Goal: Book appointment/travel/reservation

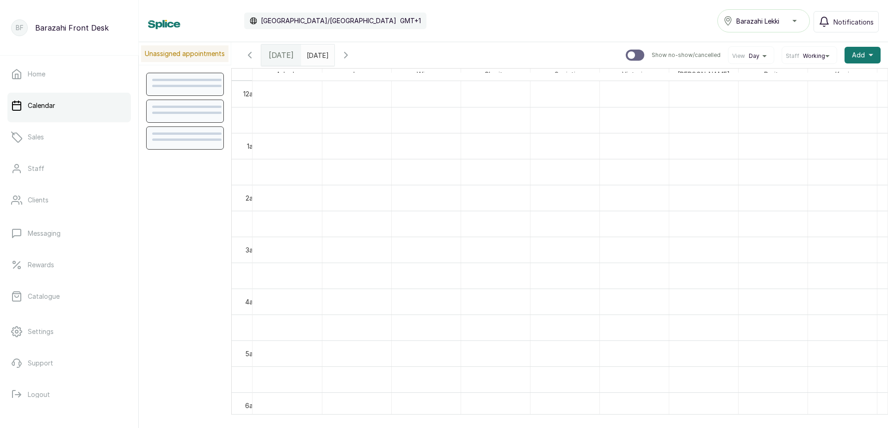
scroll to position [311, 0]
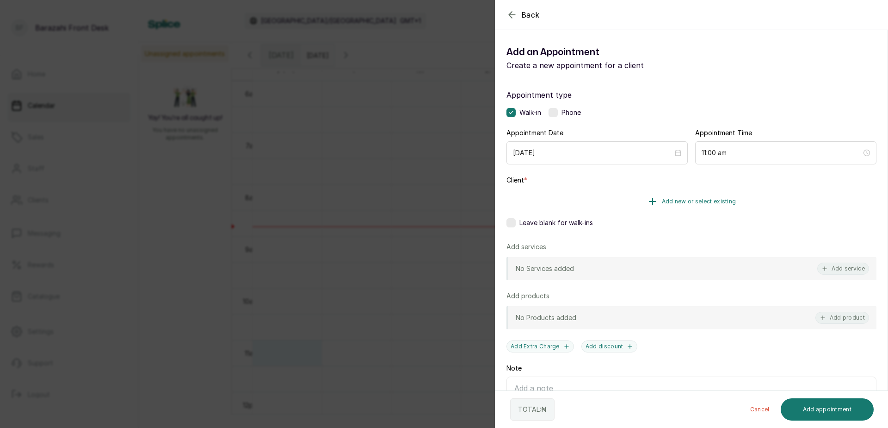
click at [750, 190] on button "Add new or select existing" at bounding box center [692, 201] width 370 height 26
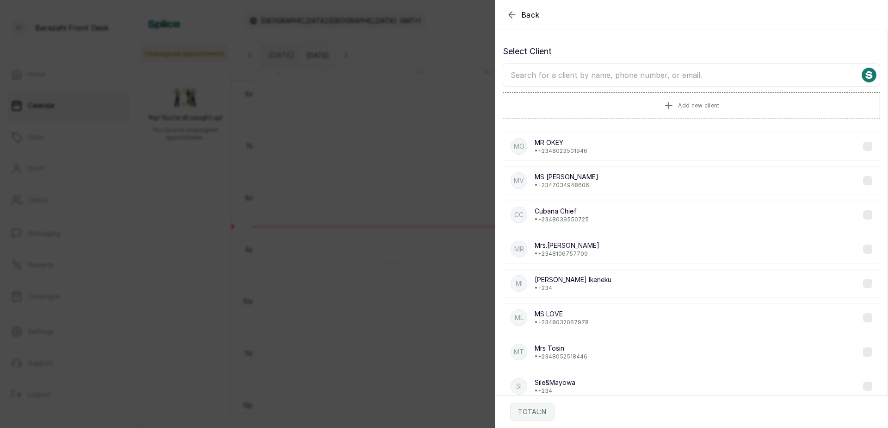
click at [601, 79] on input "text" at bounding box center [692, 74] width 378 height 23
click at [620, 76] on input "text" at bounding box center [692, 74] width 378 height 23
click at [613, 80] on input "text" at bounding box center [692, 74] width 378 height 23
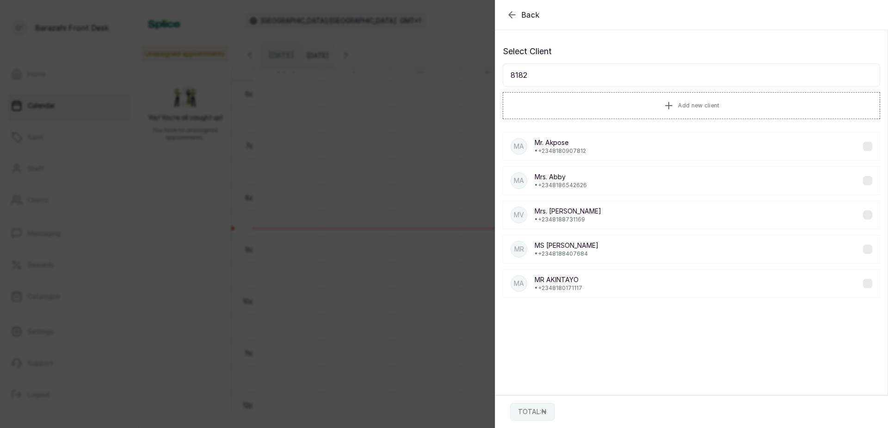
type input "81821"
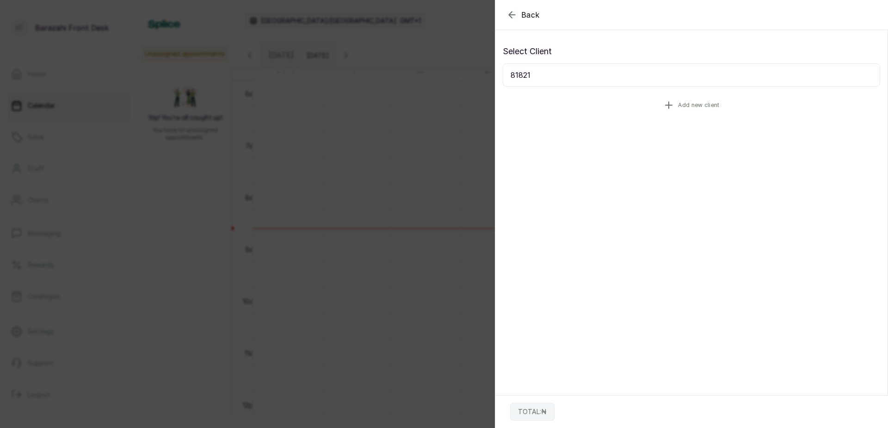
click at [648, 104] on button "Add new client" at bounding box center [692, 105] width 378 height 26
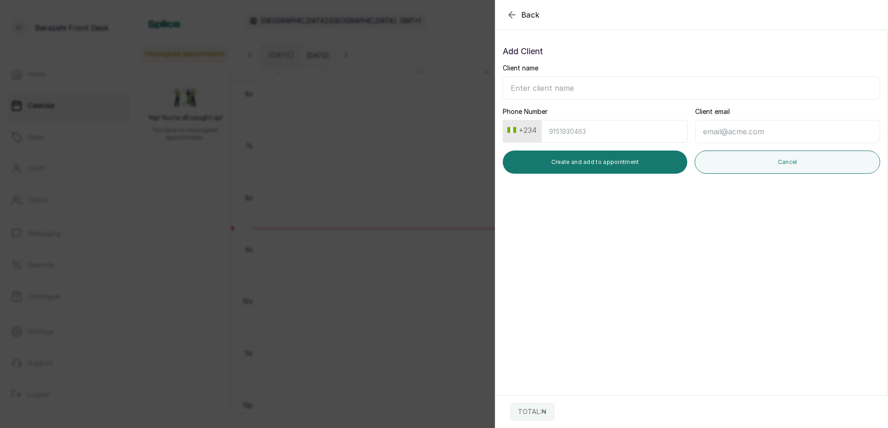
click at [566, 87] on input "Client name" at bounding box center [692, 87] width 378 height 23
type input "O"
type input "o"
type input "OMOWUNMI"
click at [577, 125] on input "Phone Number" at bounding box center [614, 131] width 147 height 23
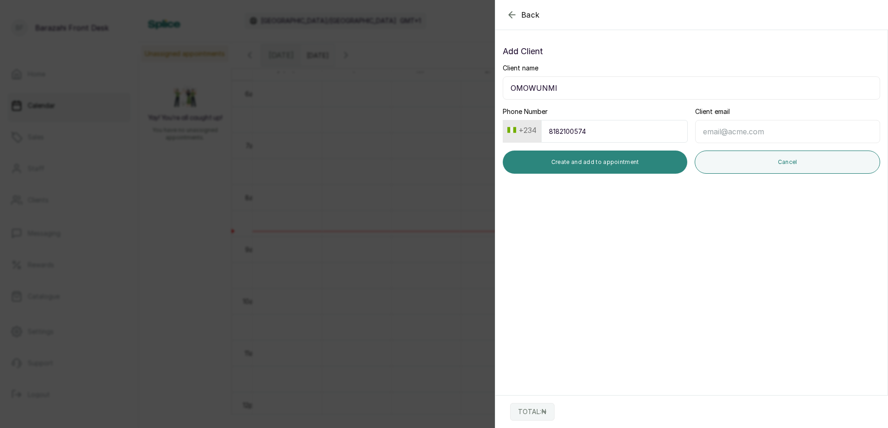
type input "8182100574"
click at [583, 156] on button "Create and add to appointment" at bounding box center [595, 161] width 185 height 23
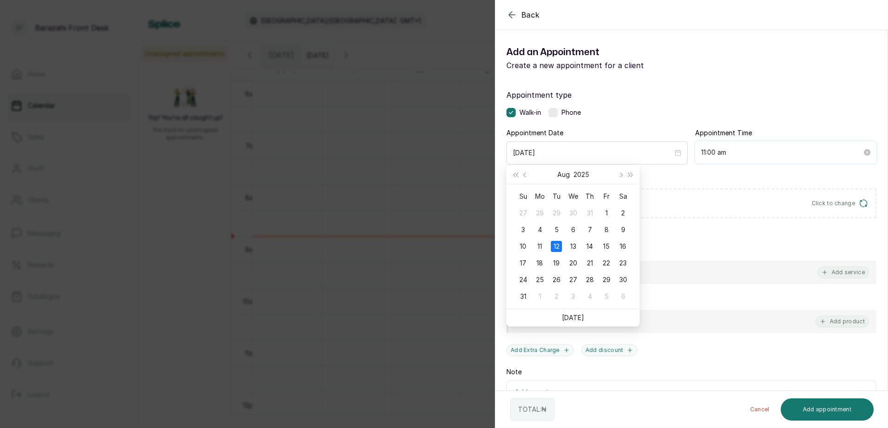
click at [752, 155] on input "11:00 am" at bounding box center [781, 152] width 161 height 10
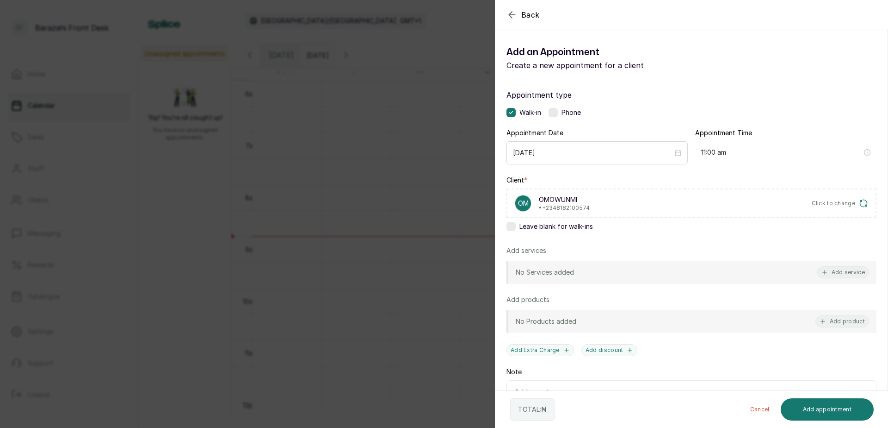
click at [563, 316] on div "No Products added Add product" at bounding box center [692, 321] width 370 height 23
click at [831, 267] on button "Add service" at bounding box center [844, 272] width 52 height 12
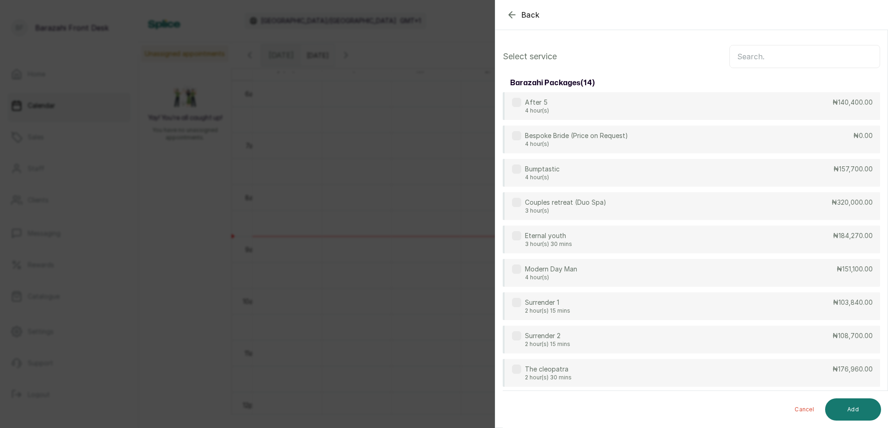
click at [753, 60] on input "text" at bounding box center [805, 56] width 151 height 23
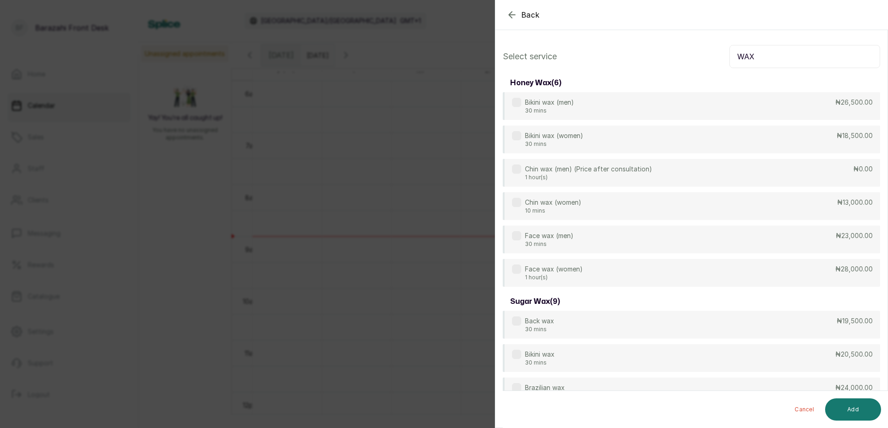
drag, startPoint x: 759, startPoint y: 46, endPoint x: 726, endPoint y: 49, distance: 33.4
click at [730, 49] on input "WAX" at bounding box center [805, 56] width 151 height 23
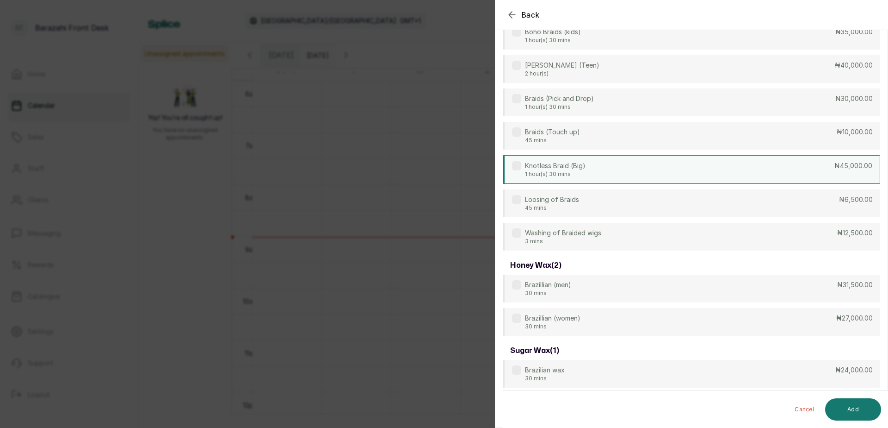
scroll to position [160, 0]
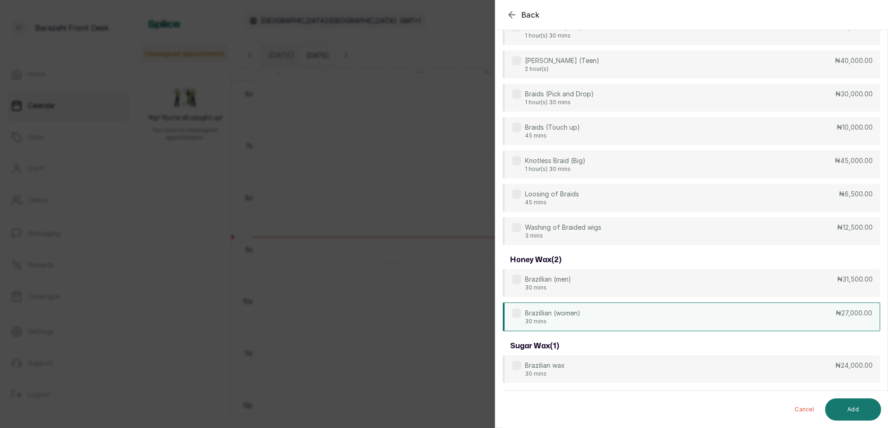
click at [750, 310] on div "Brazillian (women) 30 mins ₦27,000.00" at bounding box center [692, 316] width 378 height 29
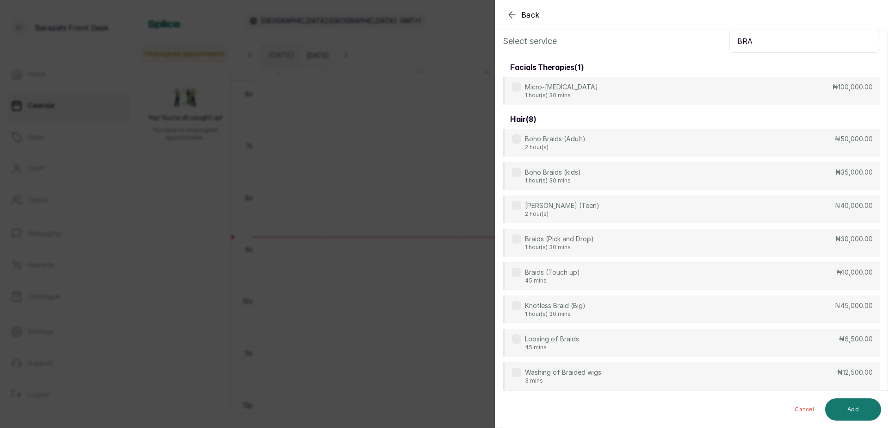
scroll to position [0, 0]
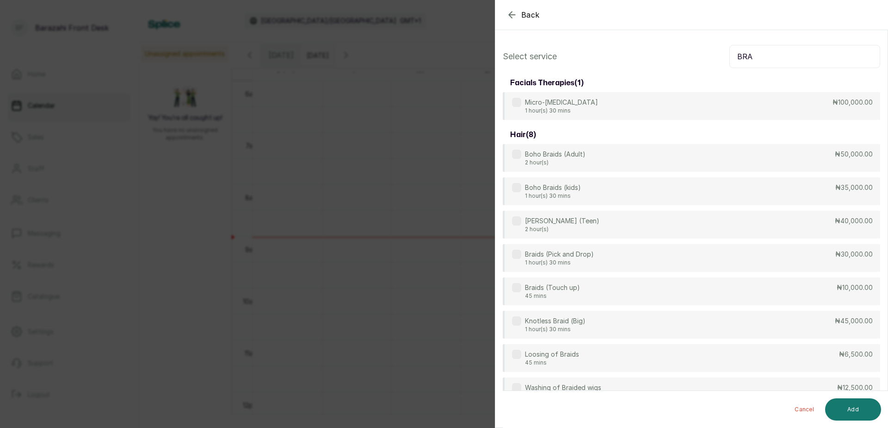
drag, startPoint x: 773, startPoint y: 63, endPoint x: 715, endPoint y: 64, distance: 57.9
click at [715, 64] on div "Select service BRA" at bounding box center [692, 56] width 378 height 23
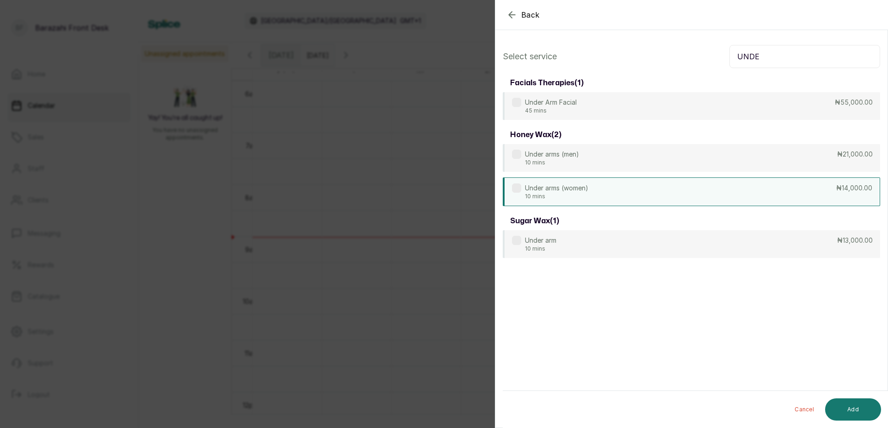
type input "UNDE"
click at [695, 202] on div "Under arms (women) 10 mins ₦14,000.00" at bounding box center [692, 191] width 378 height 29
click at [849, 403] on button "Add" at bounding box center [853, 409] width 56 height 22
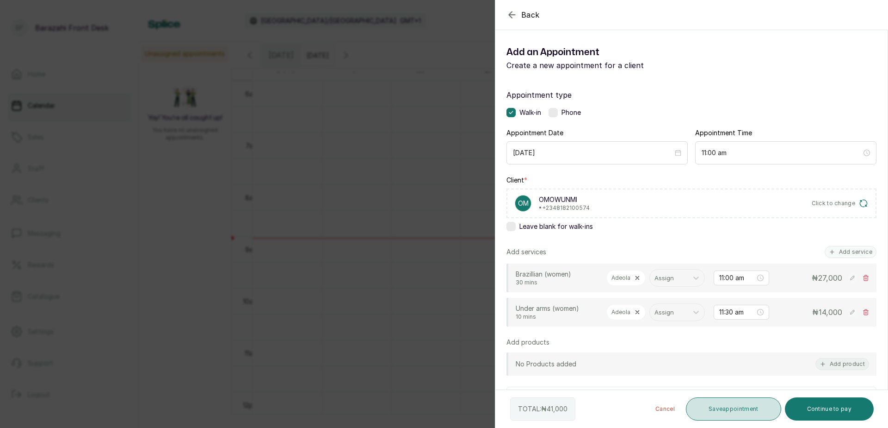
click at [748, 409] on button "Save appointment" at bounding box center [733, 408] width 95 height 23
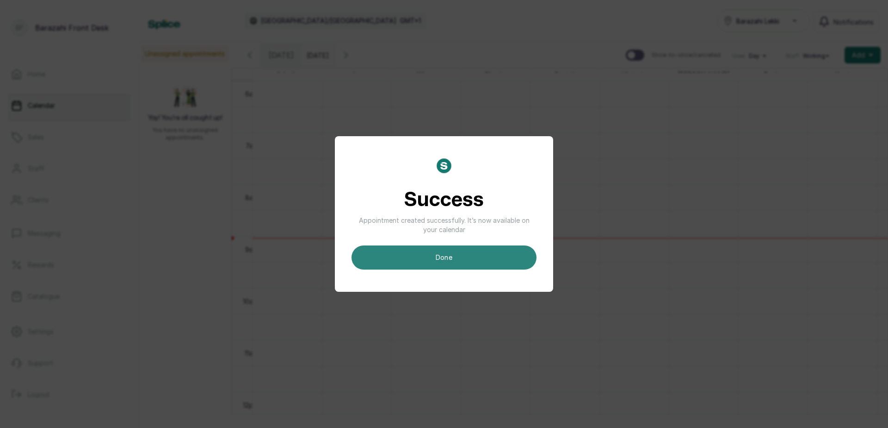
click at [452, 257] on button "done" at bounding box center [444, 257] width 185 height 24
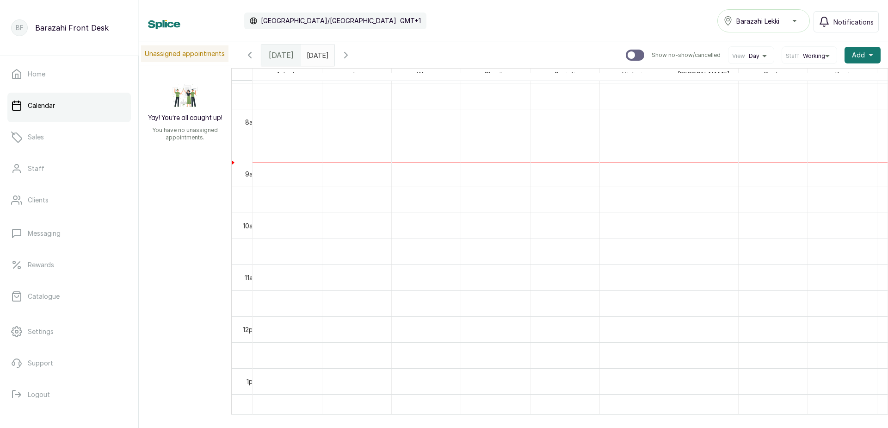
scroll to position [404, 0]
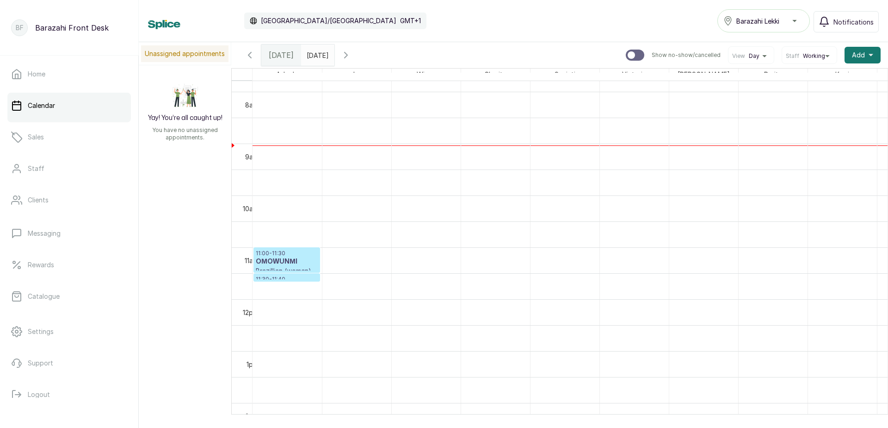
click at [313, 261] on h3 "OMOWUNMI" at bounding box center [287, 261] width 62 height 9
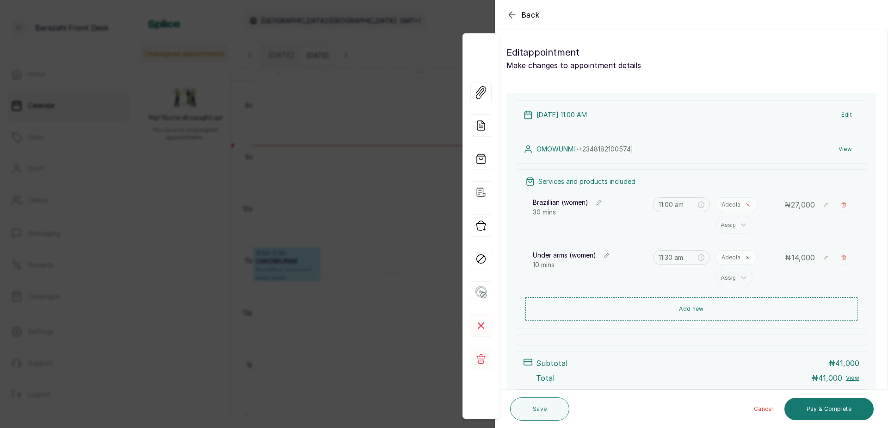
click at [745, 207] on icon at bounding box center [748, 205] width 6 height 6
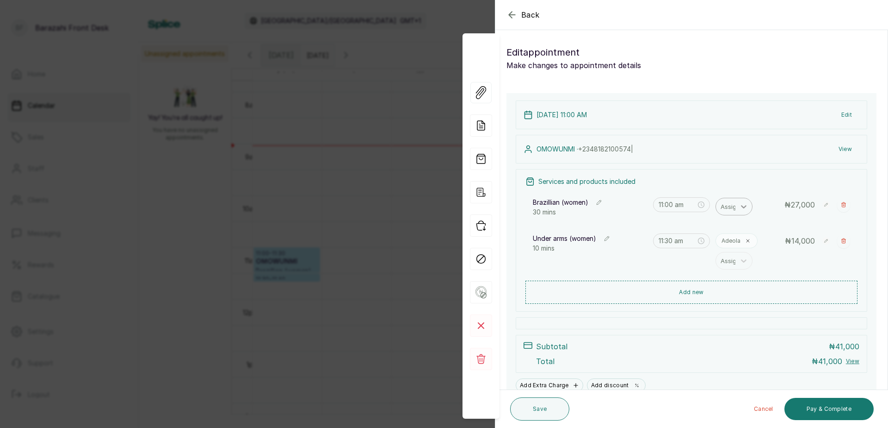
click at [743, 209] on icon at bounding box center [743, 206] width 9 height 9
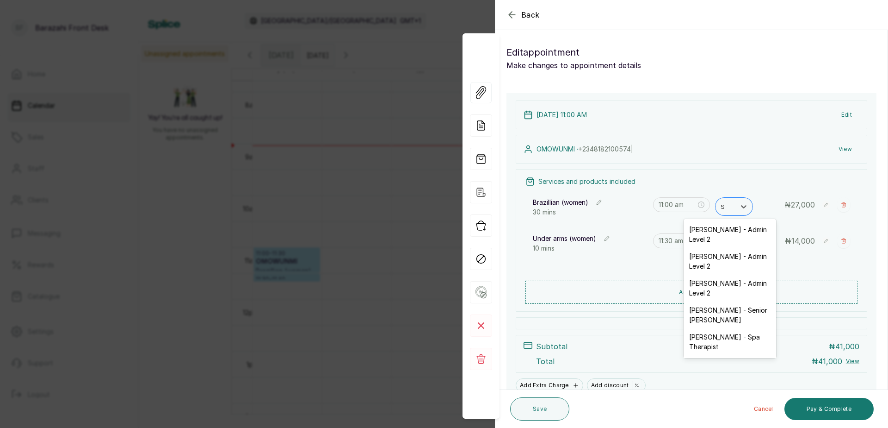
type input "SE"
click at [743, 286] on div "[PERSON_NAME] - Spa Therapist" at bounding box center [730, 287] width 93 height 27
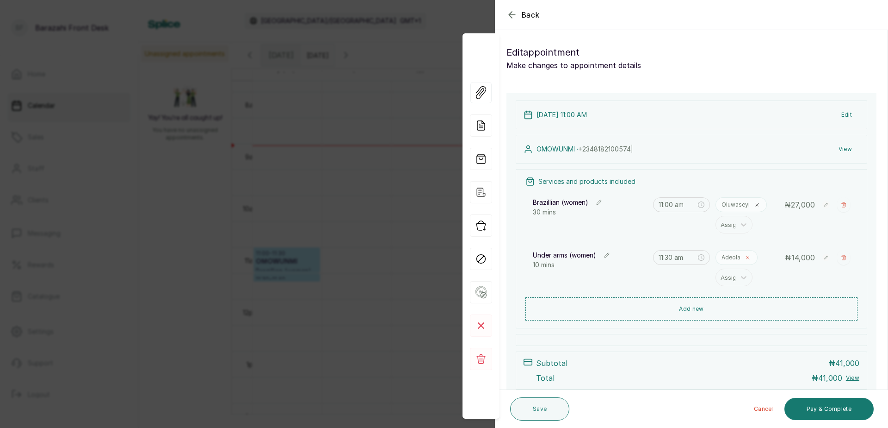
click at [745, 257] on icon at bounding box center [748, 257] width 6 height 6
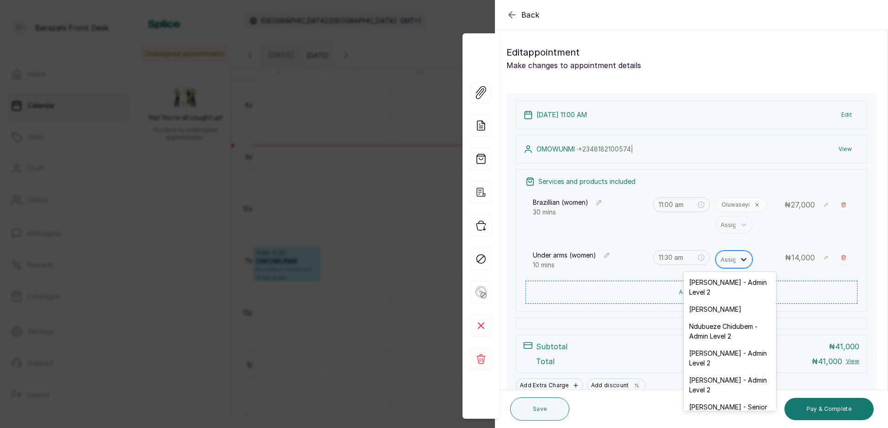
click at [744, 260] on icon at bounding box center [743, 258] width 9 height 9
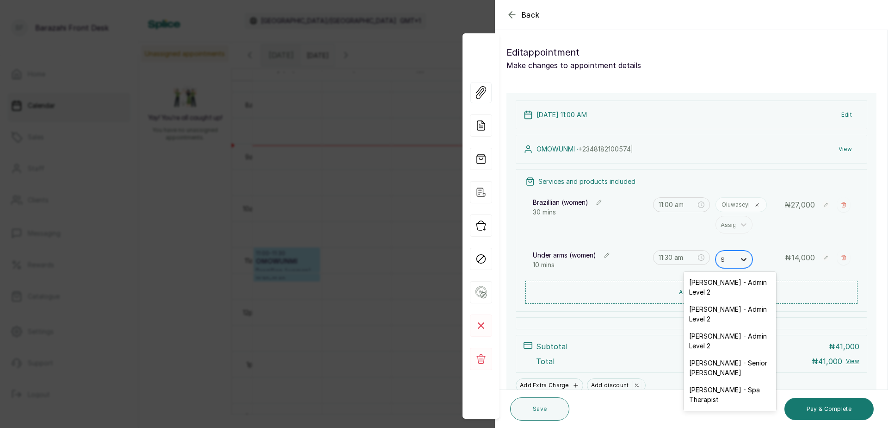
type input "SE"
drag, startPoint x: 695, startPoint y: 332, endPoint x: 705, endPoint y: 329, distance: 10.7
click at [695, 332] on div "[PERSON_NAME] - Spa Therapist" at bounding box center [730, 340] width 93 height 27
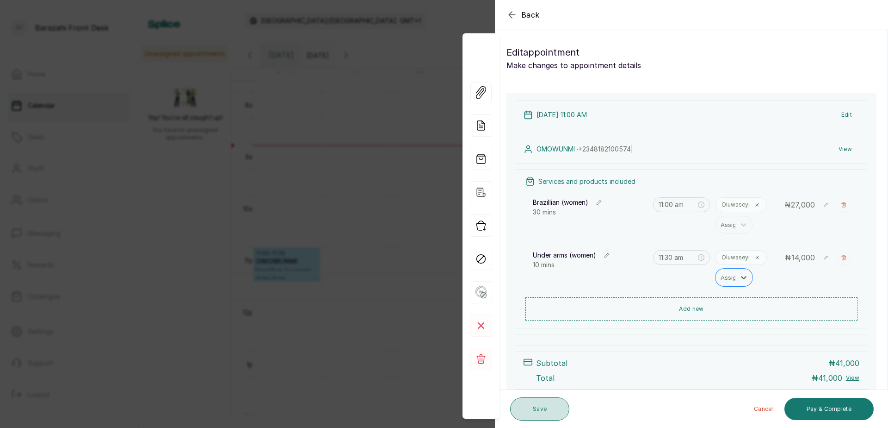
click at [525, 403] on button "Save" at bounding box center [539, 408] width 59 height 23
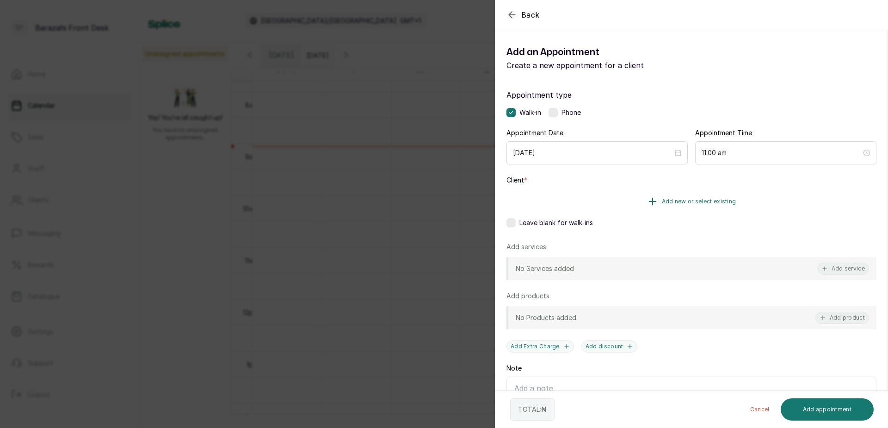
click at [709, 205] on button "Add new or select existing" at bounding box center [692, 201] width 370 height 26
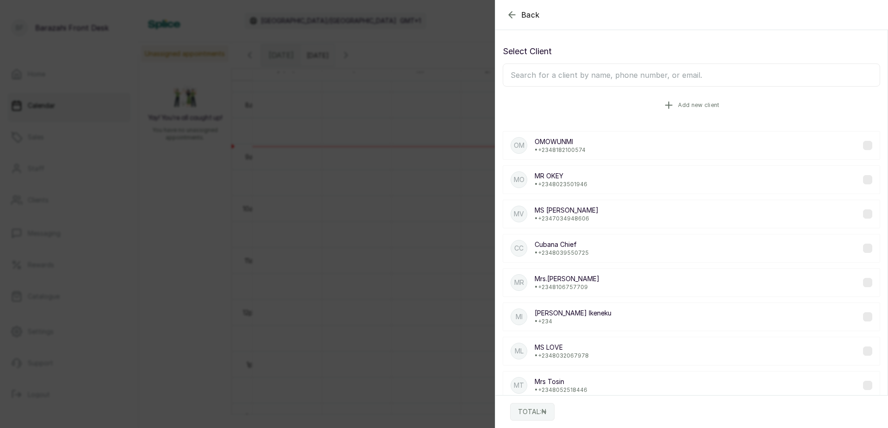
click at [659, 107] on button "Add new client" at bounding box center [692, 105] width 378 height 26
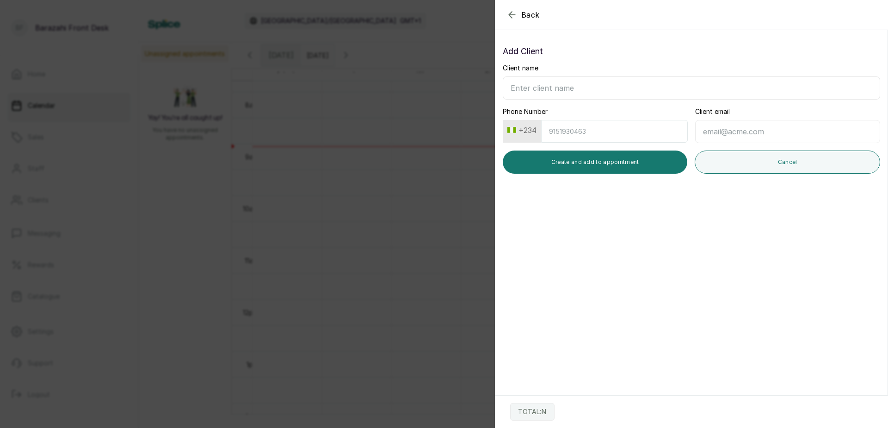
click at [564, 90] on input "Client name" at bounding box center [692, 87] width 378 height 23
type input "m"
type input "Mrs. Nike"
click at [588, 127] on input "Phone Number" at bounding box center [614, 131] width 147 height 23
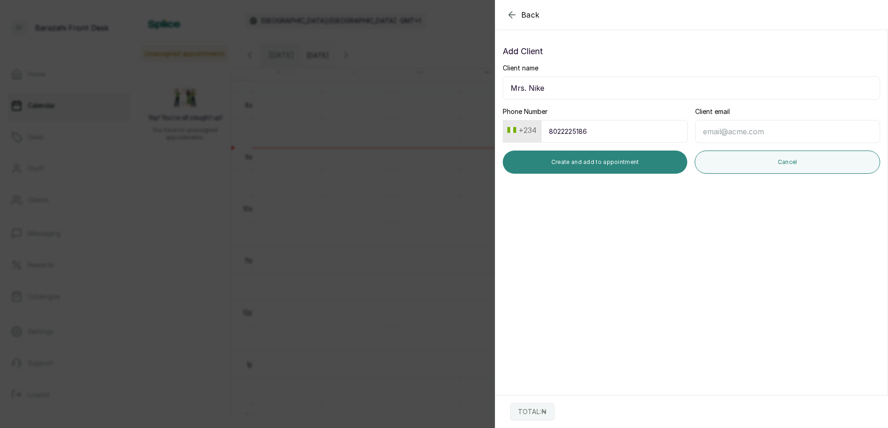
type input "8022225186"
click at [540, 156] on button "Create and add to appointment" at bounding box center [595, 161] width 185 height 23
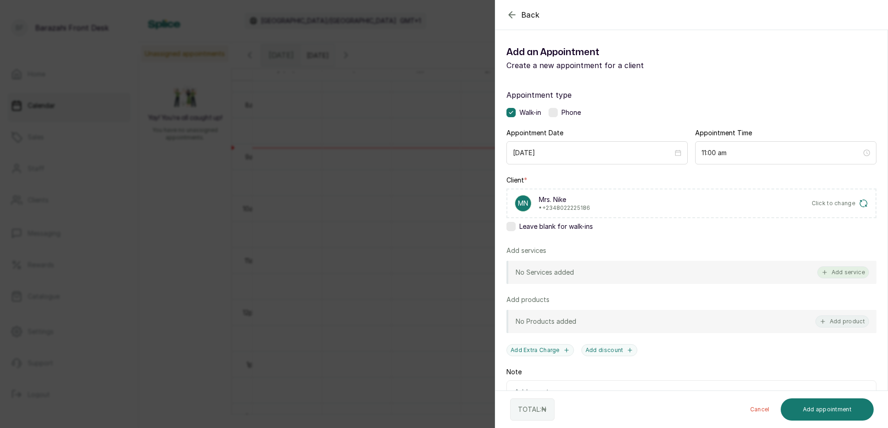
click at [838, 267] on button "Add service" at bounding box center [844, 272] width 52 height 12
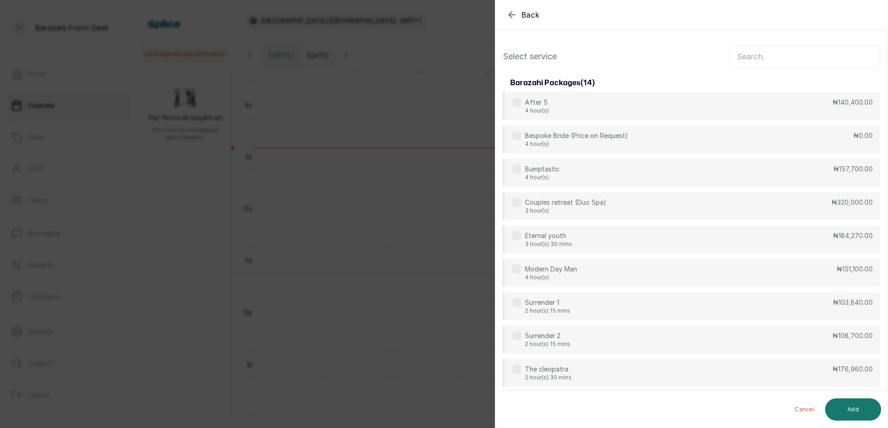
click at [732, 53] on input "text" at bounding box center [805, 56] width 151 height 23
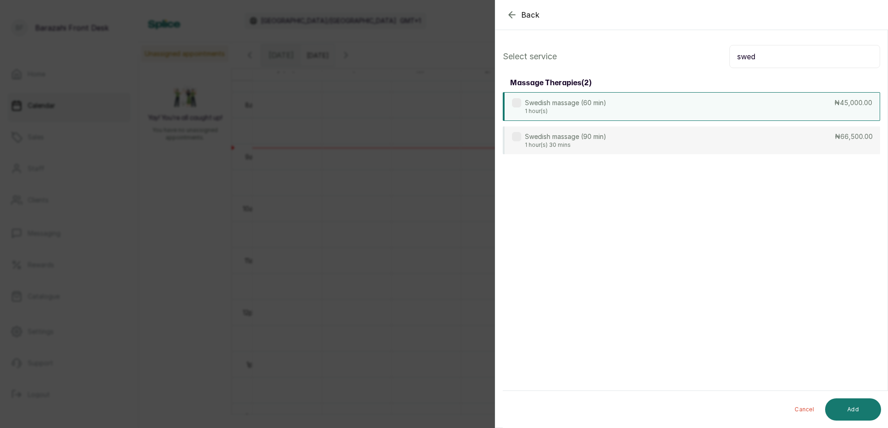
type input "swed"
click at [694, 112] on div "Swedish massage (60 min) 1 hour(s) ₦45,000.00" at bounding box center [692, 106] width 378 height 29
click at [858, 404] on button "Add" at bounding box center [853, 409] width 56 height 22
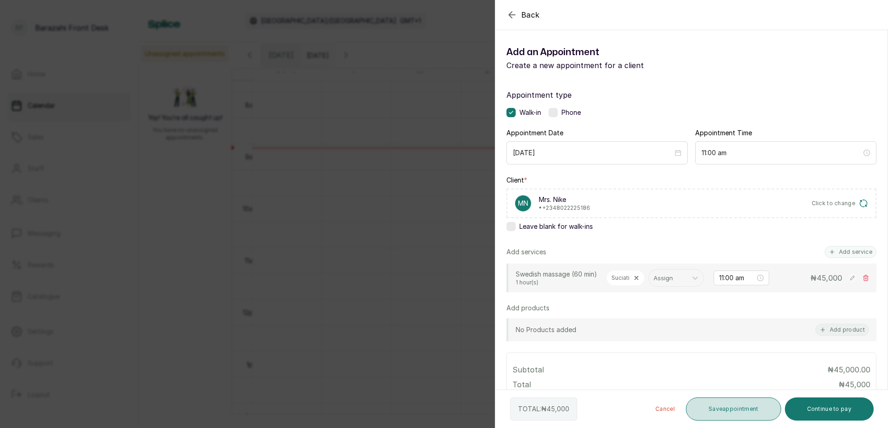
click at [704, 404] on button "Save appointment" at bounding box center [733, 408] width 95 height 23
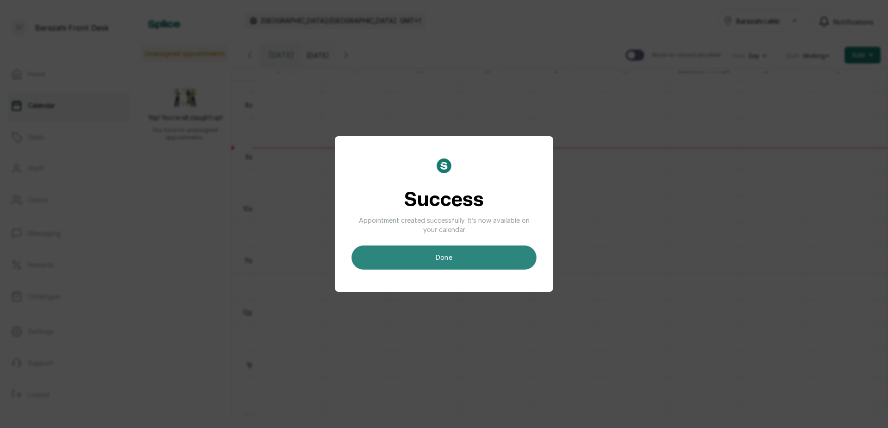
click at [497, 256] on button "done" at bounding box center [444, 257] width 185 height 24
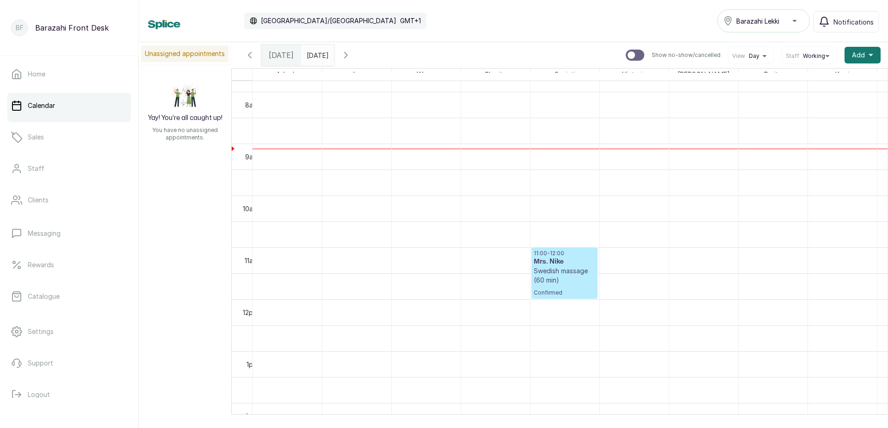
drag, startPoint x: 542, startPoint y: 414, endPoint x: 509, endPoint y: 411, distance: 33.0
click at [508, 414] on th at bounding box center [571, 414] width 636 height 0
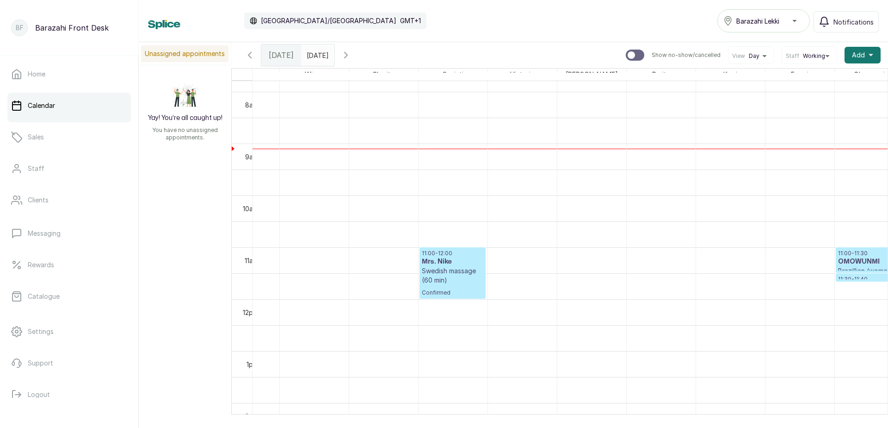
scroll to position [0, 48]
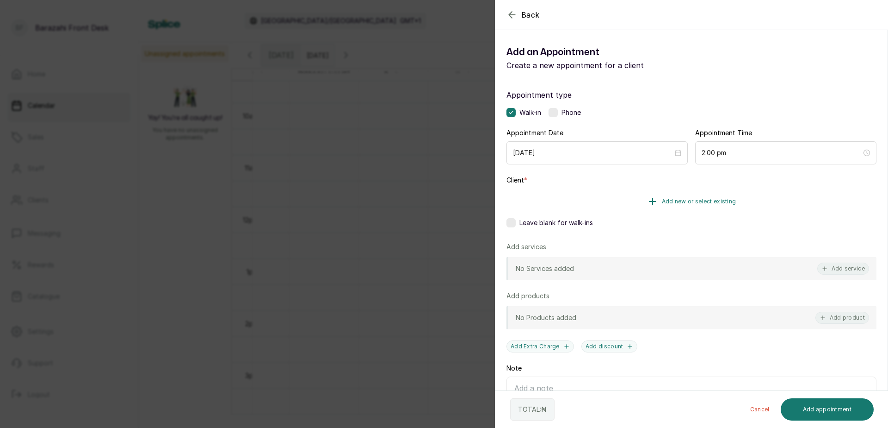
click at [630, 198] on button "Add new or select existing" at bounding box center [692, 201] width 370 height 26
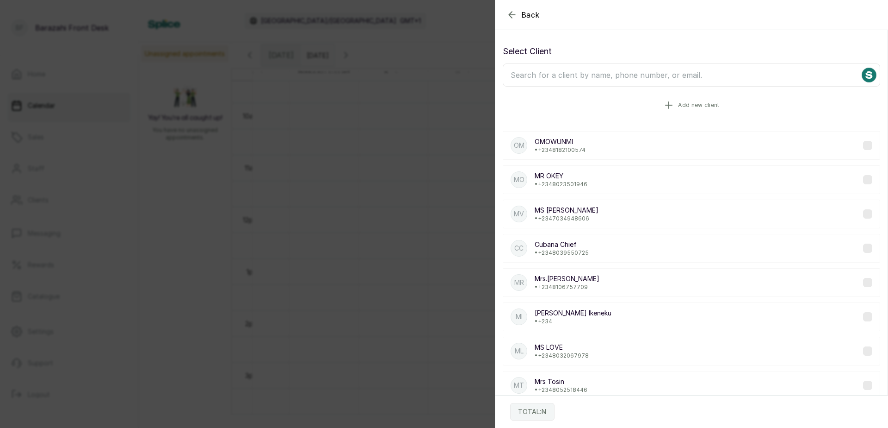
click at [618, 102] on button "Add new client" at bounding box center [692, 105] width 378 height 26
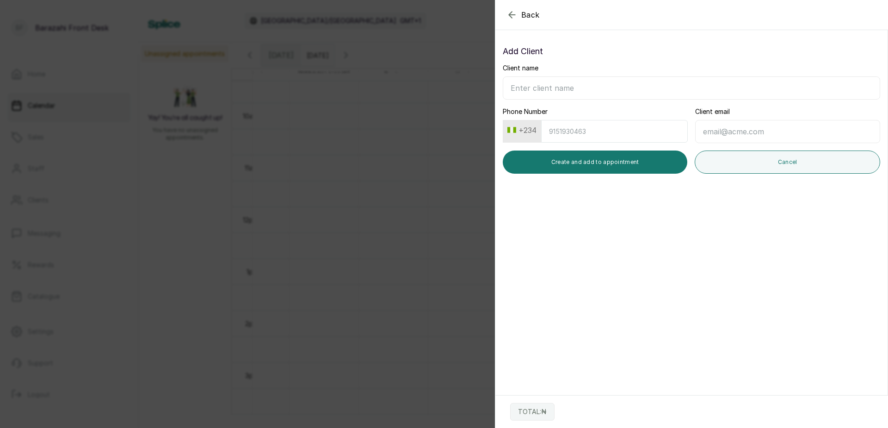
click at [552, 91] on input "Client name" at bounding box center [692, 87] width 378 height 23
type input "m"
type input "[PERSON_NAME] AGU"
click at [560, 137] on input "Phone Number" at bounding box center [614, 131] width 147 height 23
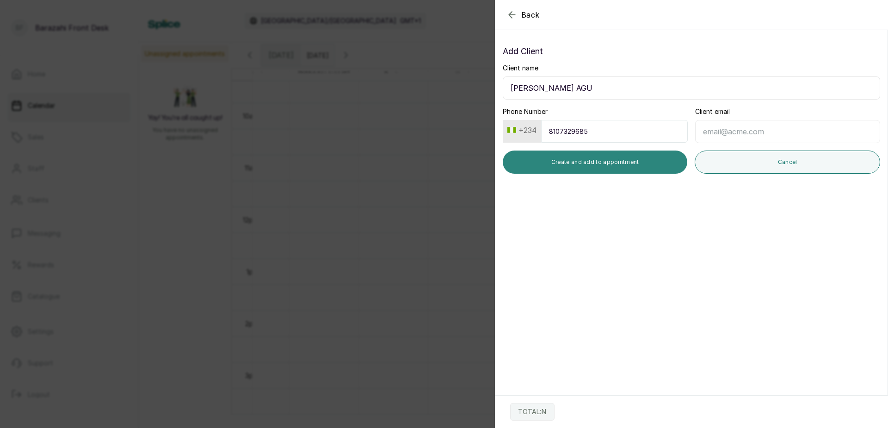
type input "8107329685"
click at [600, 163] on button "Create and add to appointment" at bounding box center [595, 161] width 185 height 23
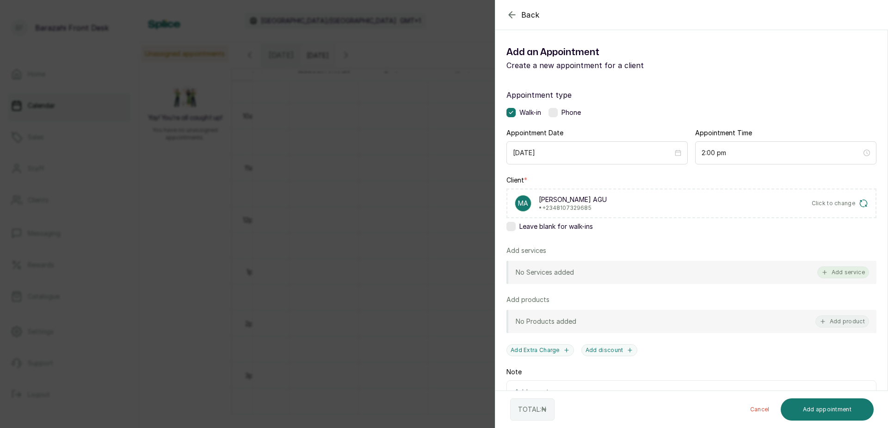
click at [831, 273] on button "Add service" at bounding box center [844, 272] width 52 height 12
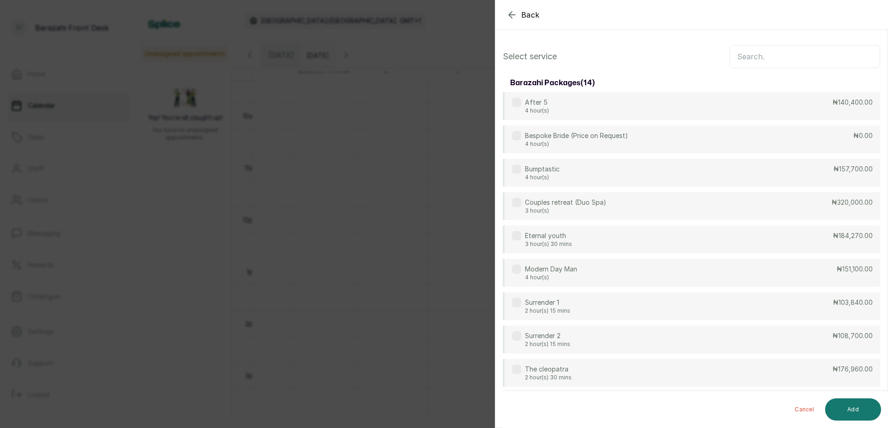
click at [744, 61] on input "text" at bounding box center [805, 56] width 151 height 23
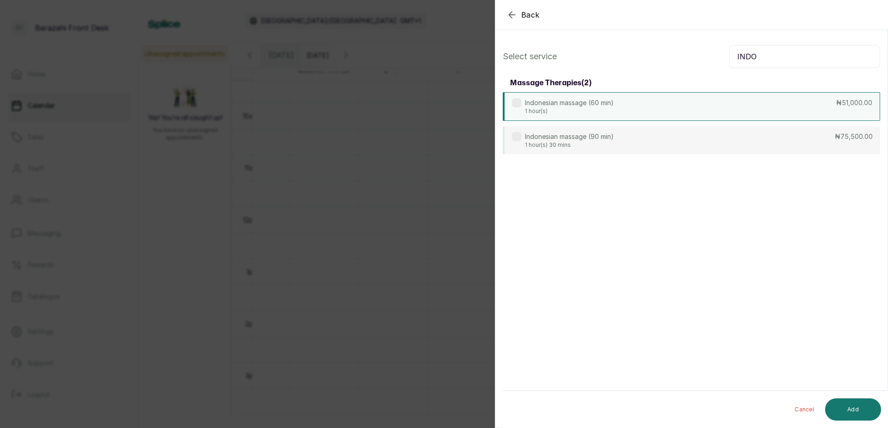
type input "INDO"
click at [682, 105] on div "Indonesian massage (60 min) 1 hour(s) ₦51,000.00" at bounding box center [692, 106] width 378 height 29
click at [845, 407] on button "Add" at bounding box center [853, 409] width 56 height 22
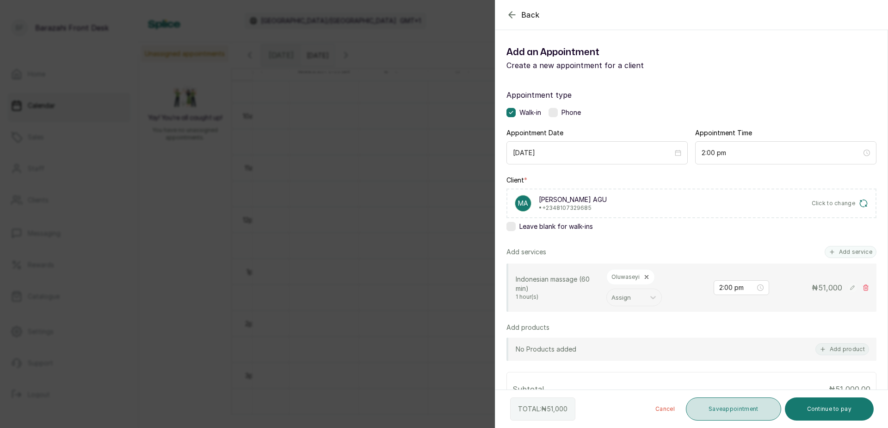
click at [733, 405] on button "Save appointment" at bounding box center [733, 408] width 95 height 23
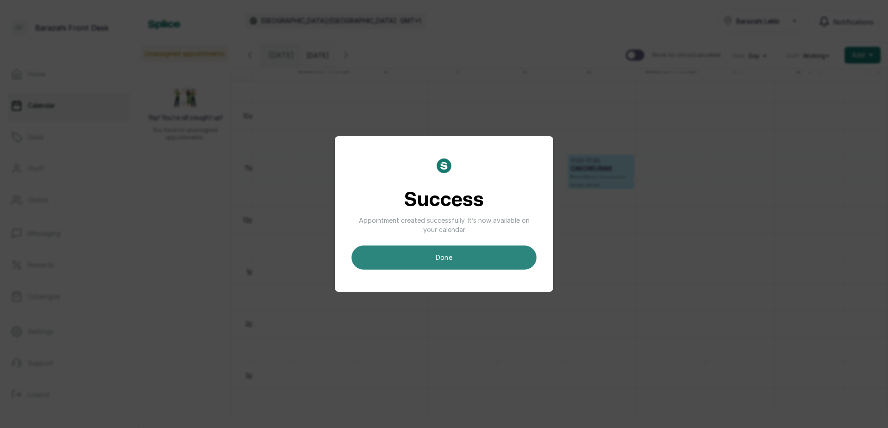
click at [436, 249] on button "done" at bounding box center [444, 257] width 185 height 24
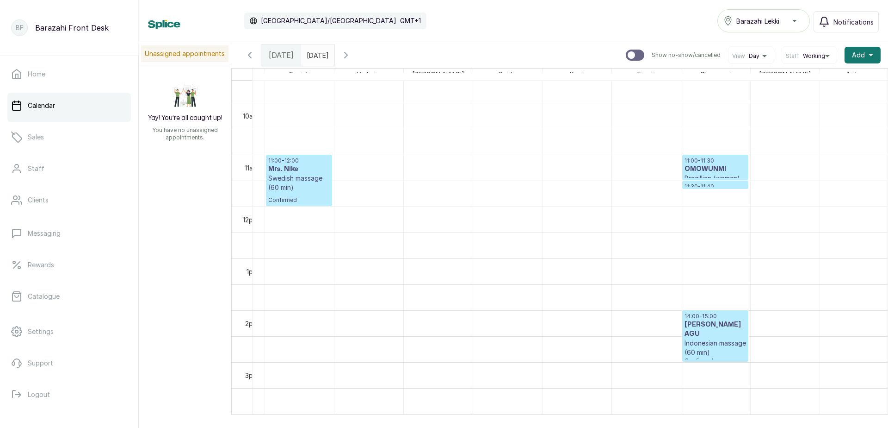
scroll to position [0, 231]
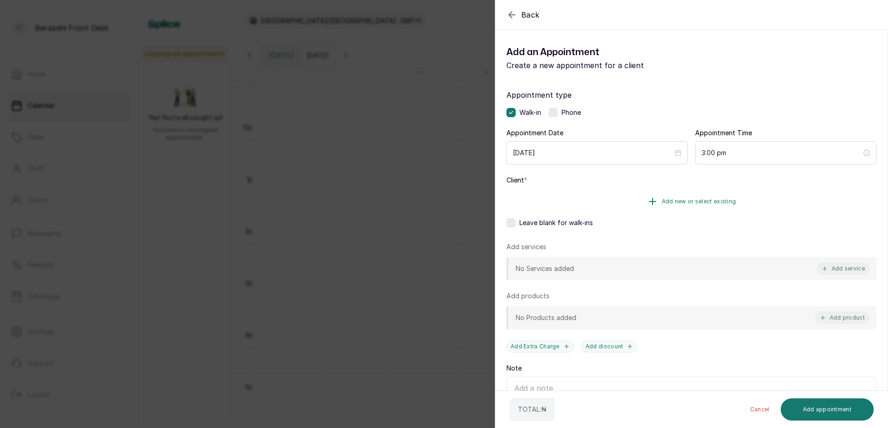
click at [651, 199] on icon "button" at bounding box center [652, 201] width 11 height 11
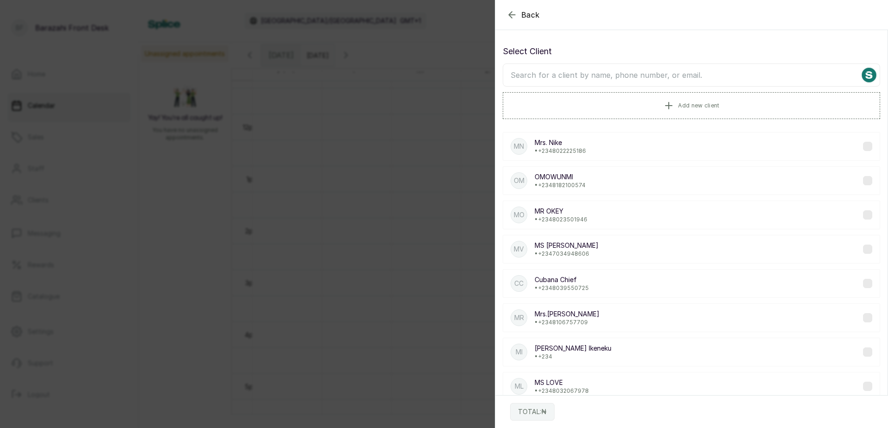
click at [630, 81] on input "text" at bounding box center [692, 74] width 378 height 23
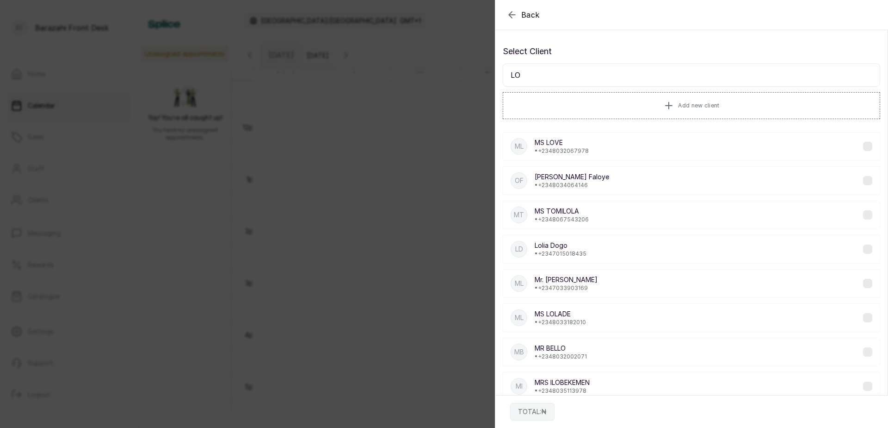
type input "L"
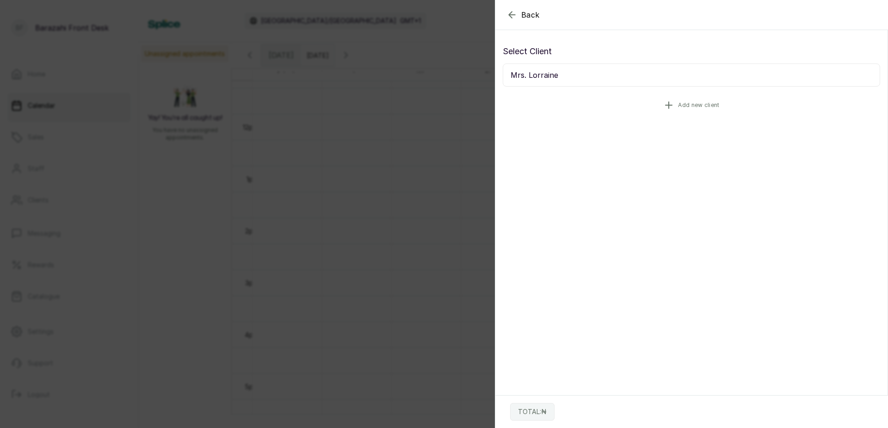
type input "Mrs. Lorraine"
click at [655, 107] on button "Add new client" at bounding box center [692, 105] width 378 height 26
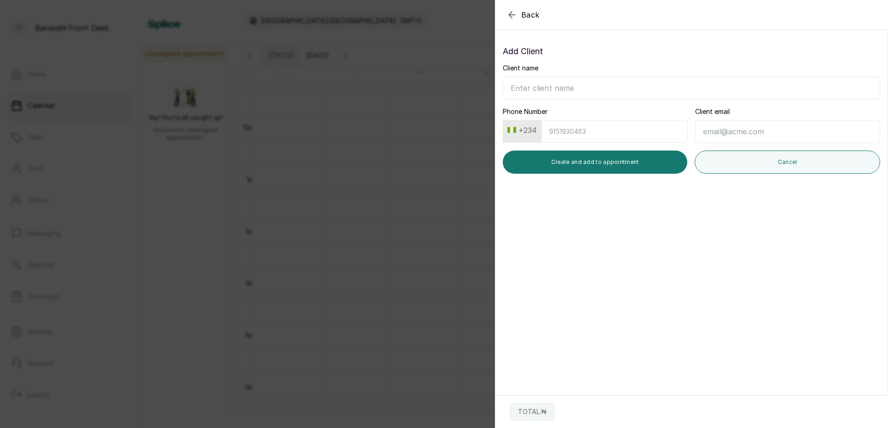
click at [556, 88] on input "Client name" at bounding box center [692, 87] width 378 height 23
type input "m"
type input "Mrs. Lorraine"
drag, startPoint x: 618, startPoint y: 143, endPoint x: 608, endPoint y: 154, distance: 14.1
click at [616, 147] on div "Client name [PERSON_NAME] Phone Number +234 Client email Create and add to appo…" at bounding box center [692, 118] width 378 height 110
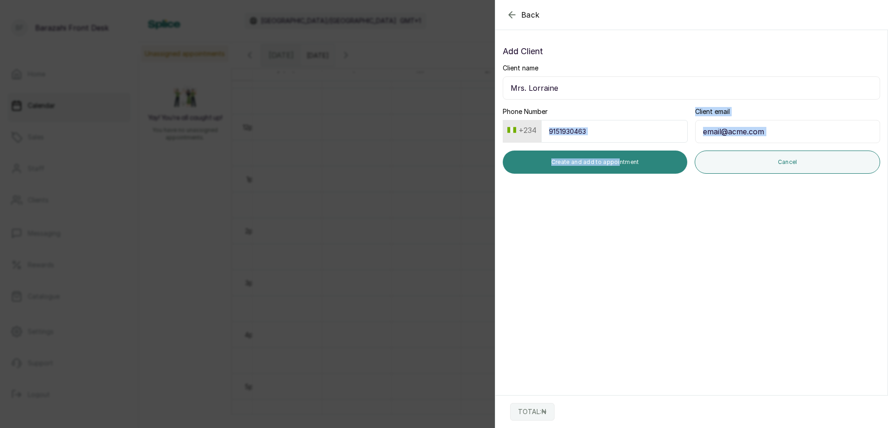
click at [606, 158] on button "Create and add to appointment" at bounding box center [595, 161] width 185 height 23
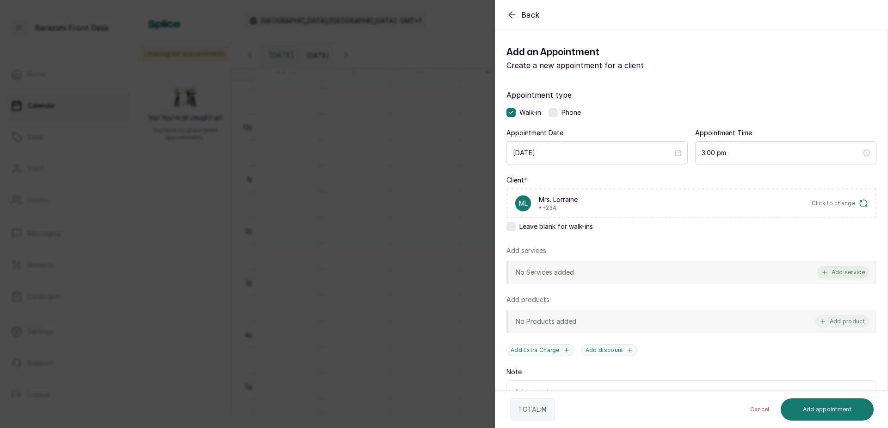
click at [843, 277] on button "Add service" at bounding box center [844, 272] width 52 height 12
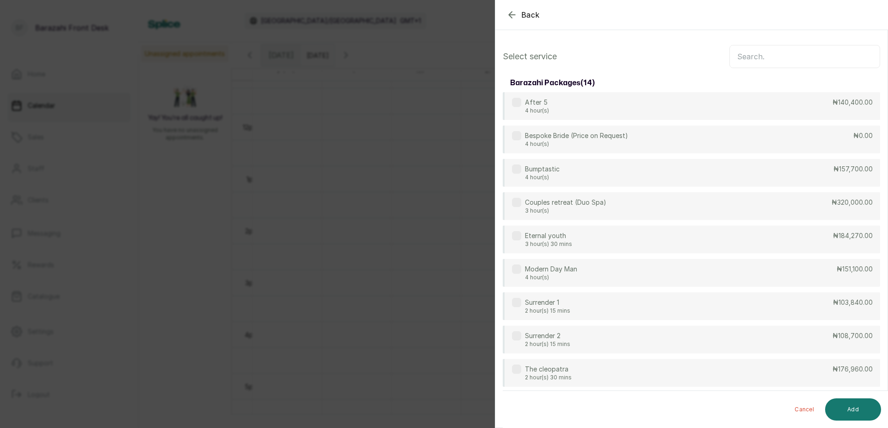
click at [753, 62] on input "text" at bounding box center [805, 56] width 151 height 23
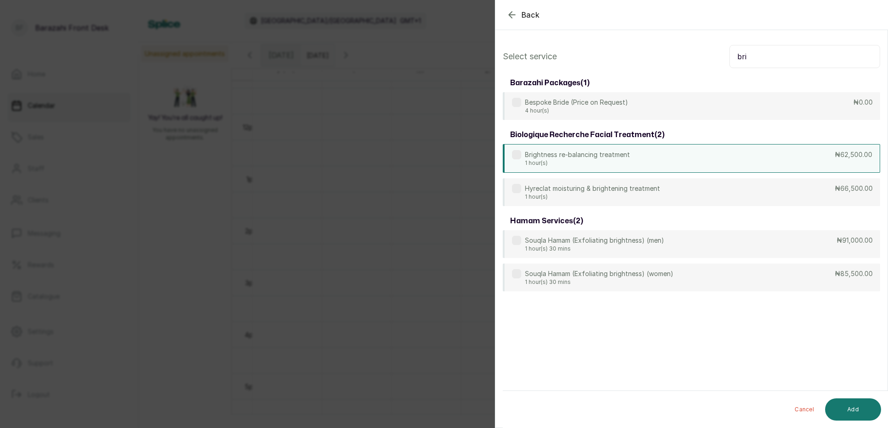
type input "bri"
click at [735, 158] on div "Brightness re-balancing treatment 1 hour(s) ₦62,500.00" at bounding box center [692, 158] width 378 height 29
click at [855, 403] on button "Add" at bounding box center [853, 409] width 56 height 22
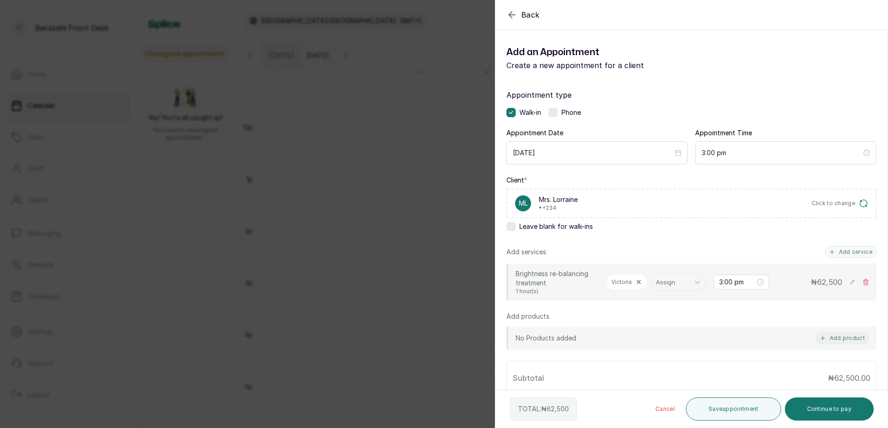
click at [727, 412] on button "Save appointment" at bounding box center [733, 408] width 95 height 23
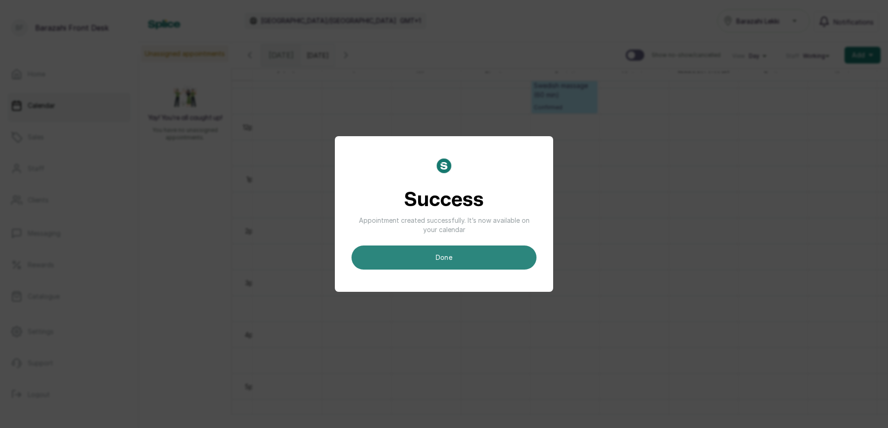
click at [442, 256] on button "done" at bounding box center [444, 257] width 185 height 24
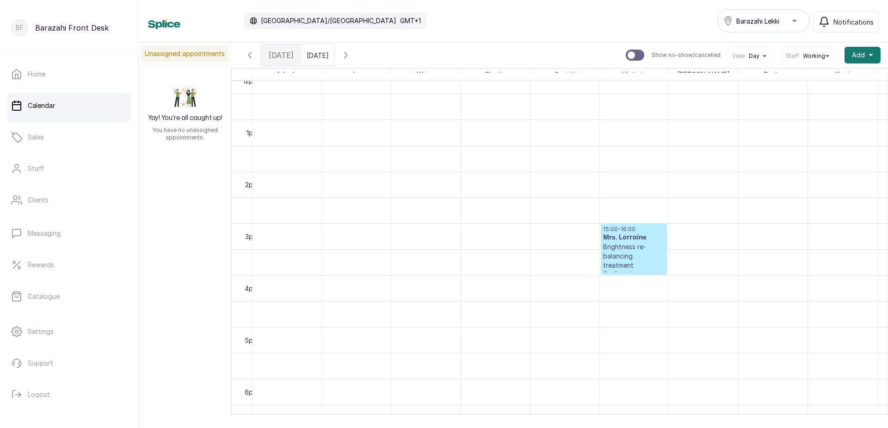
scroll to position [0, 267]
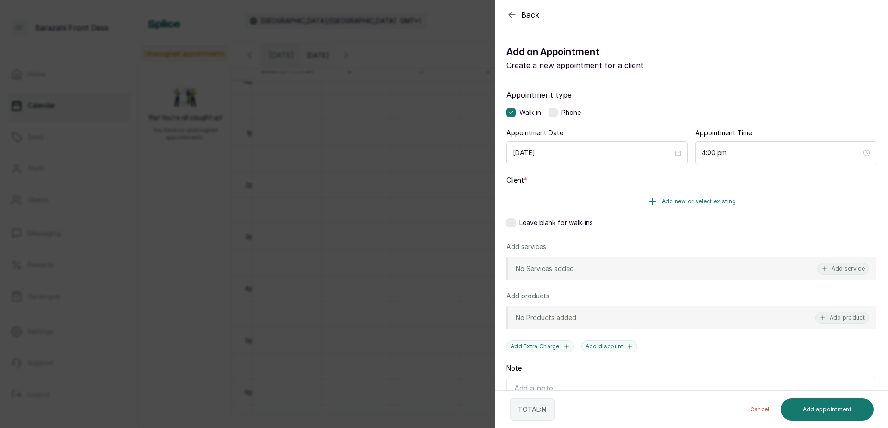
click at [622, 202] on button "Add new or select existing" at bounding box center [692, 201] width 370 height 26
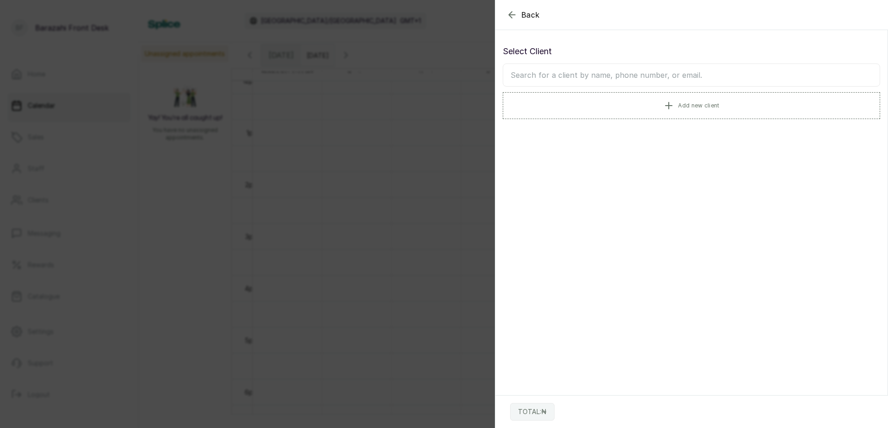
click at [595, 78] on input "text" at bounding box center [692, 74] width 378 height 23
type input "o"
type input "mum"
click at [552, 149] on p "• [PHONE_NUMBER]" at bounding box center [562, 150] width 55 height 7
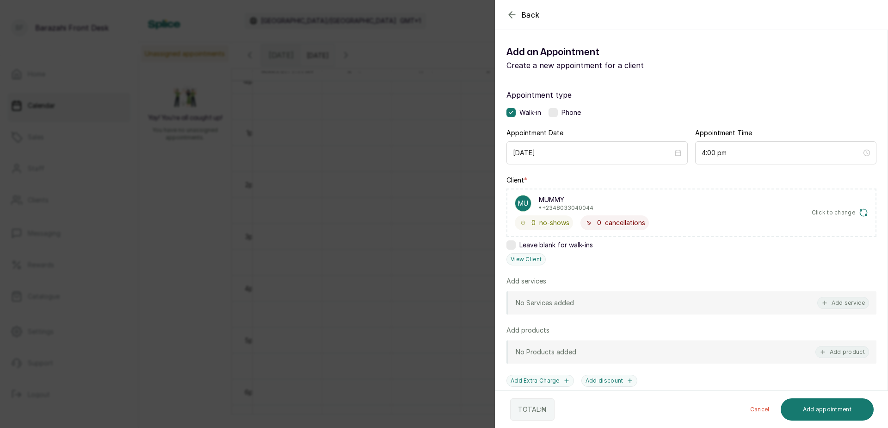
click at [824, 295] on div "No Services added Add service" at bounding box center [692, 302] width 370 height 23
click at [823, 302] on button "Add service" at bounding box center [844, 303] width 52 height 12
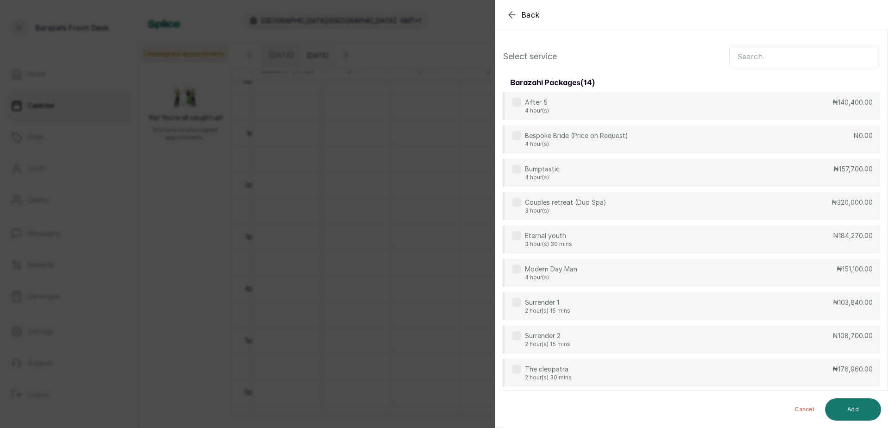
click at [763, 56] on input "text" at bounding box center [805, 56] width 151 height 23
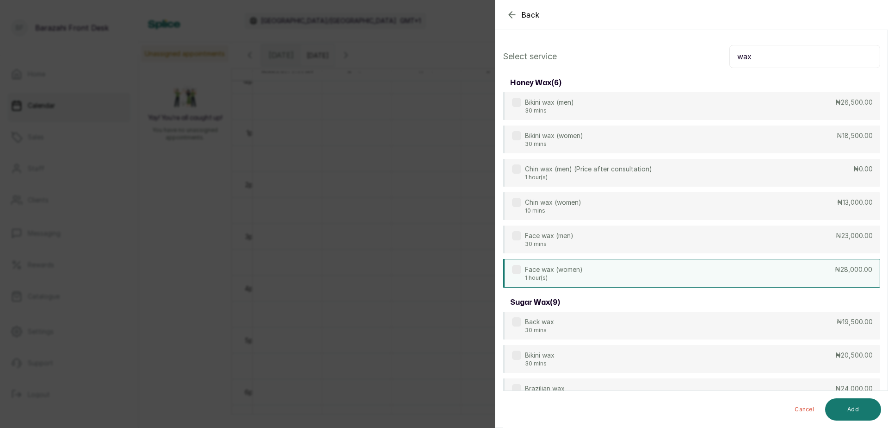
type input "wax"
click at [648, 268] on div "Face wax (women) 1 hour(s) ₦28,000.00" at bounding box center [692, 273] width 378 height 29
click at [852, 411] on button "Add" at bounding box center [853, 409] width 56 height 22
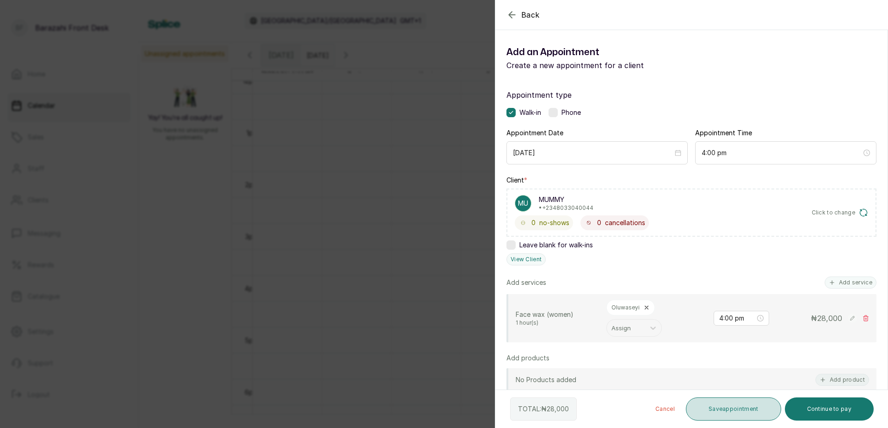
click at [701, 414] on button "Save appointment" at bounding box center [733, 408] width 95 height 23
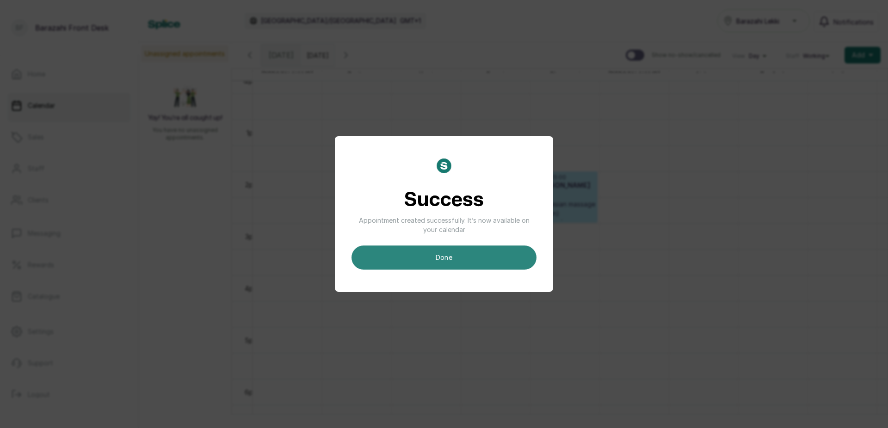
click at [486, 267] on button "done" at bounding box center [444, 257] width 185 height 24
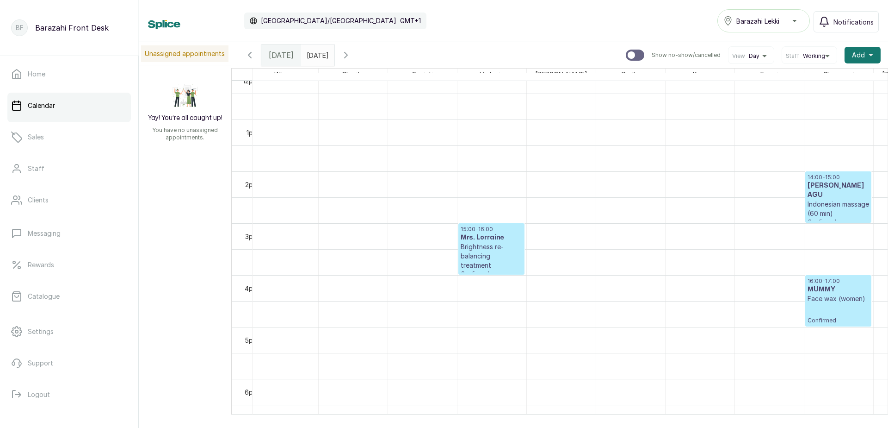
scroll to position [635, 117]
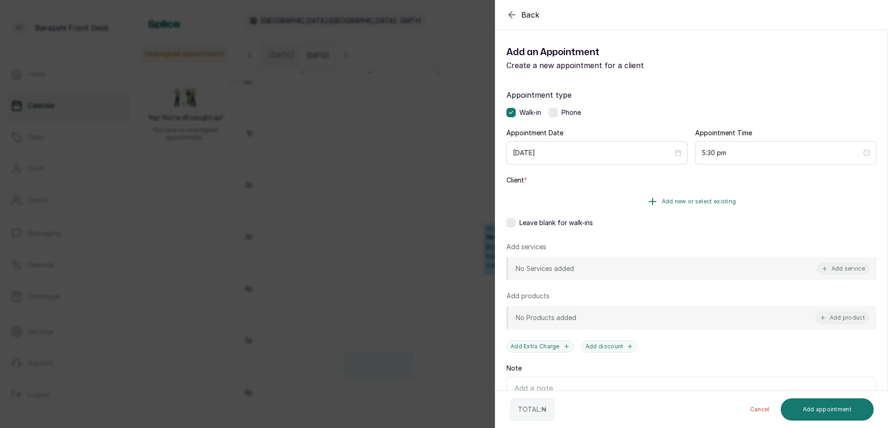
click at [585, 209] on button "Add new or select existing" at bounding box center [692, 201] width 370 height 26
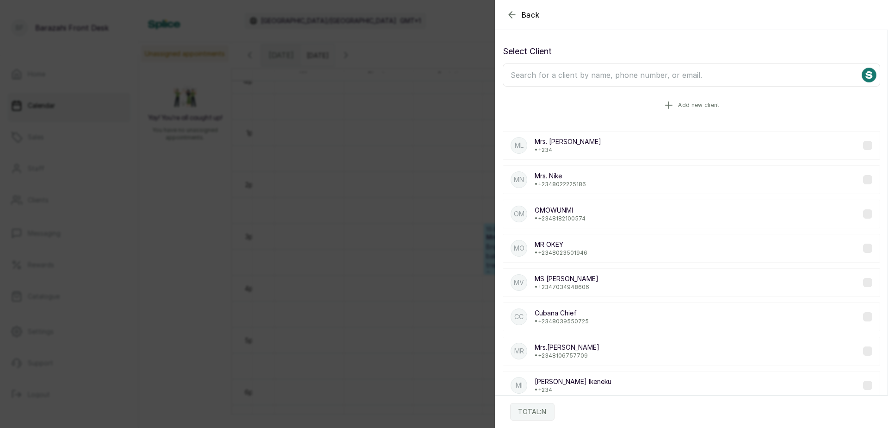
click at [630, 105] on button "Add new client" at bounding box center [692, 105] width 378 height 26
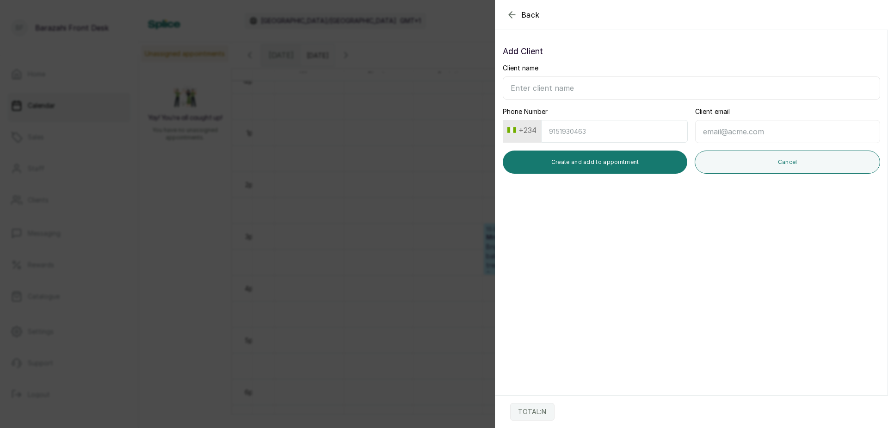
click at [584, 87] on input "Client name" at bounding box center [692, 87] width 378 height 23
type input "[PERSON_NAME]"
click at [581, 133] on input "Phone Number" at bounding box center [614, 131] width 147 height 23
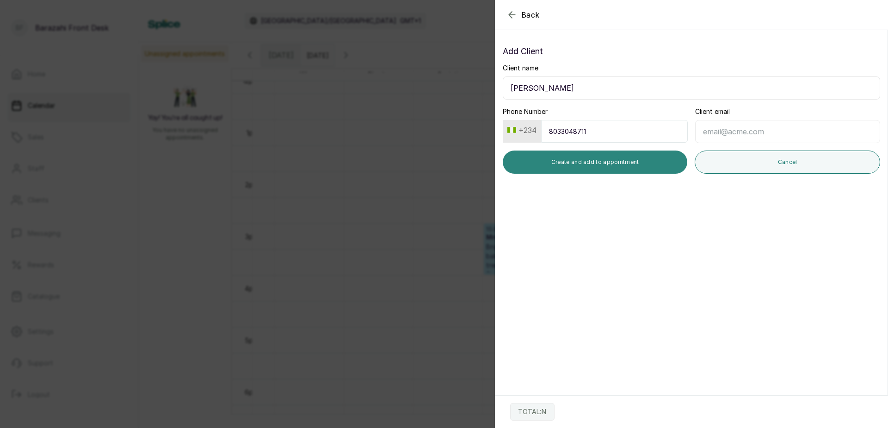
type input "8033048711"
click at [580, 159] on button "Create and add to appointment" at bounding box center [595, 161] width 185 height 23
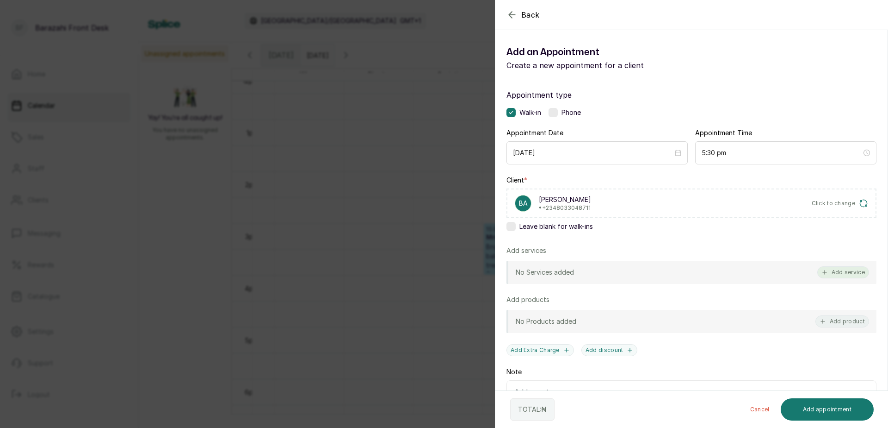
click at [852, 272] on button "Add service" at bounding box center [844, 272] width 52 height 12
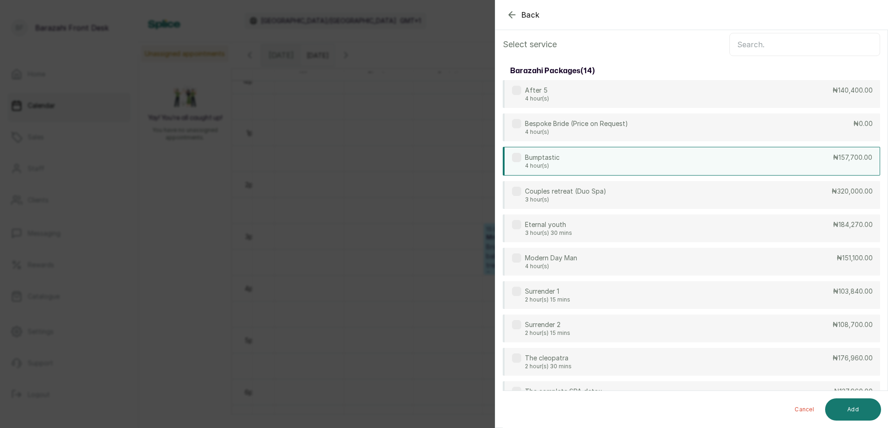
scroll to position [0, 0]
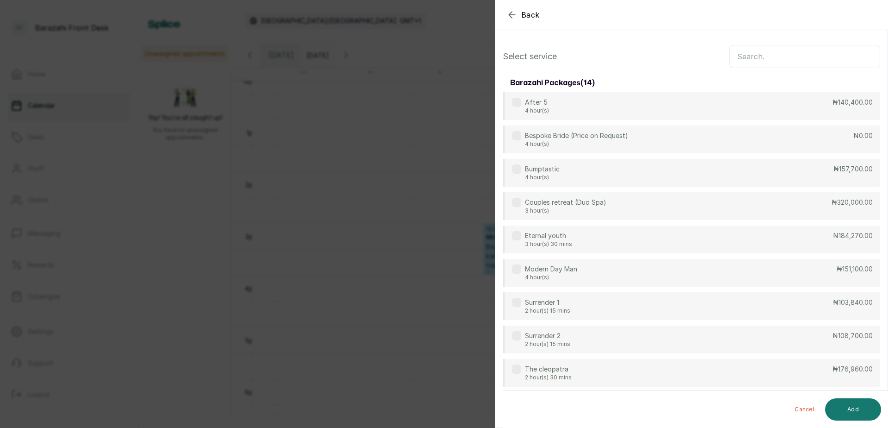
click at [812, 59] on input "text" at bounding box center [805, 56] width 151 height 23
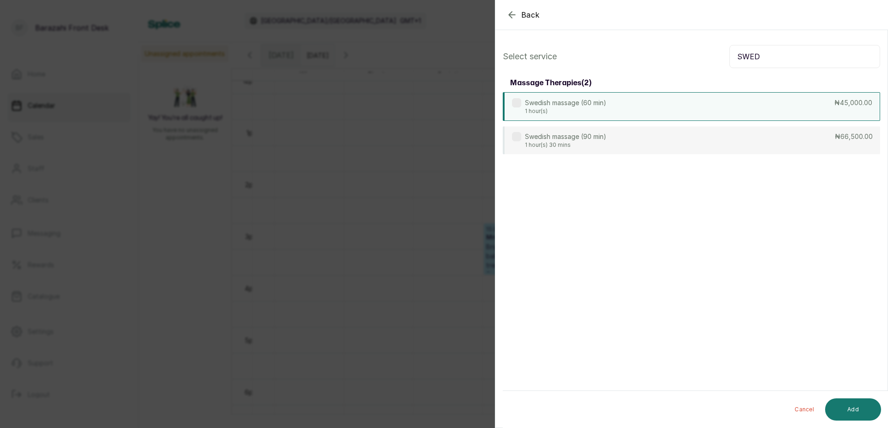
type input "SWED"
click at [700, 113] on div "Swedish massage (60 min) 1 hour(s) ₦45,000.00" at bounding box center [692, 106] width 378 height 29
click at [839, 408] on button "Add" at bounding box center [853, 409] width 56 height 22
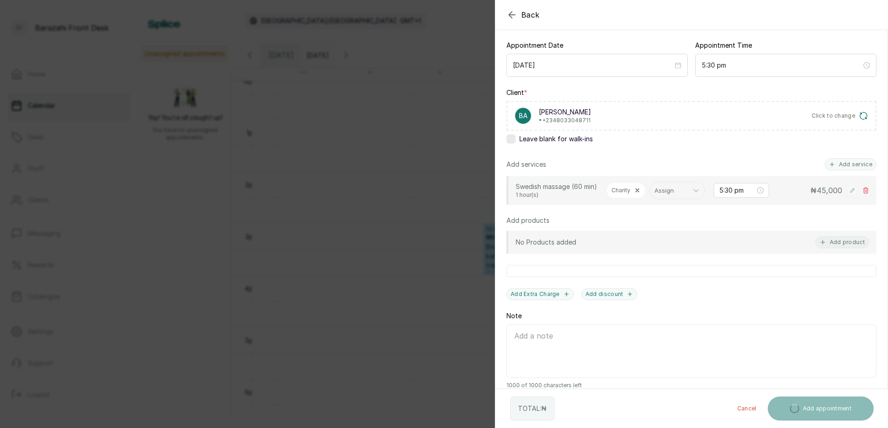
scroll to position [93, 0]
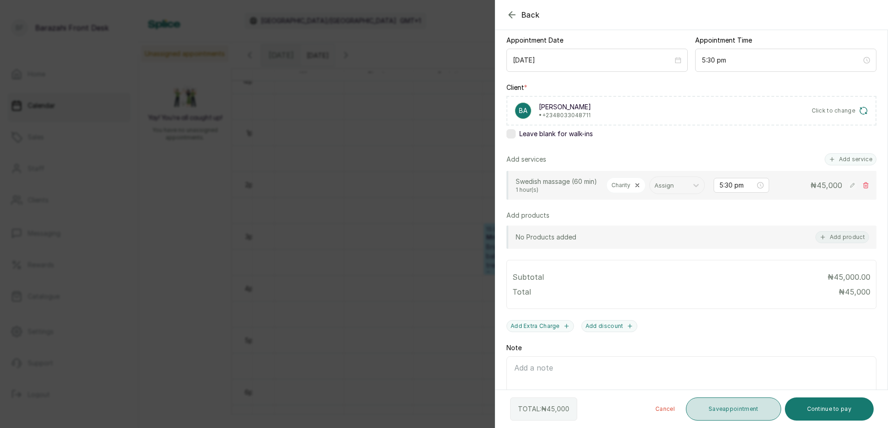
click at [735, 409] on button "Save appointment" at bounding box center [733, 408] width 95 height 23
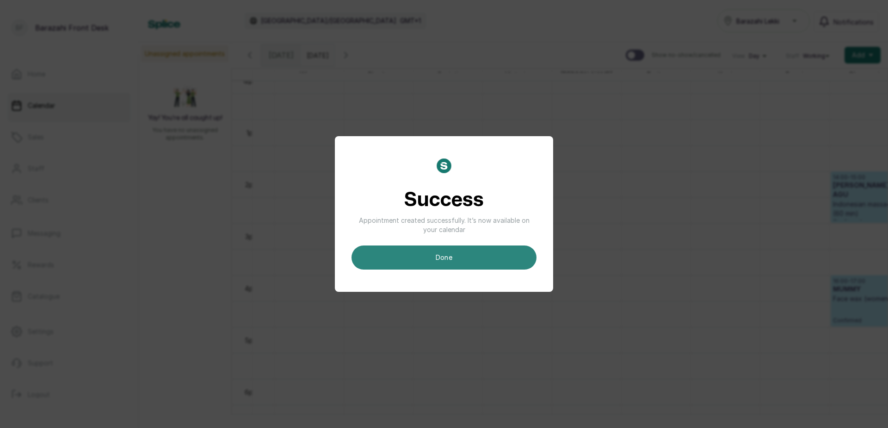
click at [455, 264] on button "done" at bounding box center [444, 257] width 185 height 24
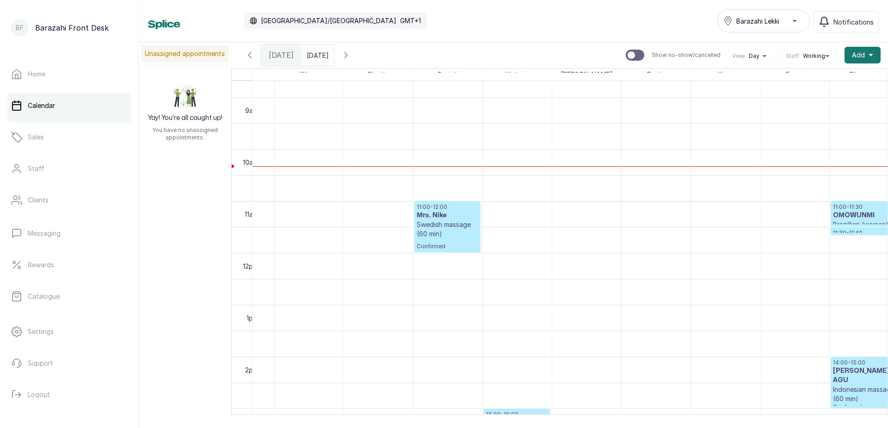
scroll to position [450, 0]
drag, startPoint x: 455, startPoint y: 228, endPoint x: 453, endPoint y: 249, distance: 20.9
click at [453, 249] on div "11:00 - 12:00 Mrs. Nike Swedish massage (60 min) Confirmed 11:30 - 12:30 Mrs. N…" at bounding box center [448, 253] width 69 height 1244
